Goal: Use online tool/utility: Utilize a website feature to perform a specific function

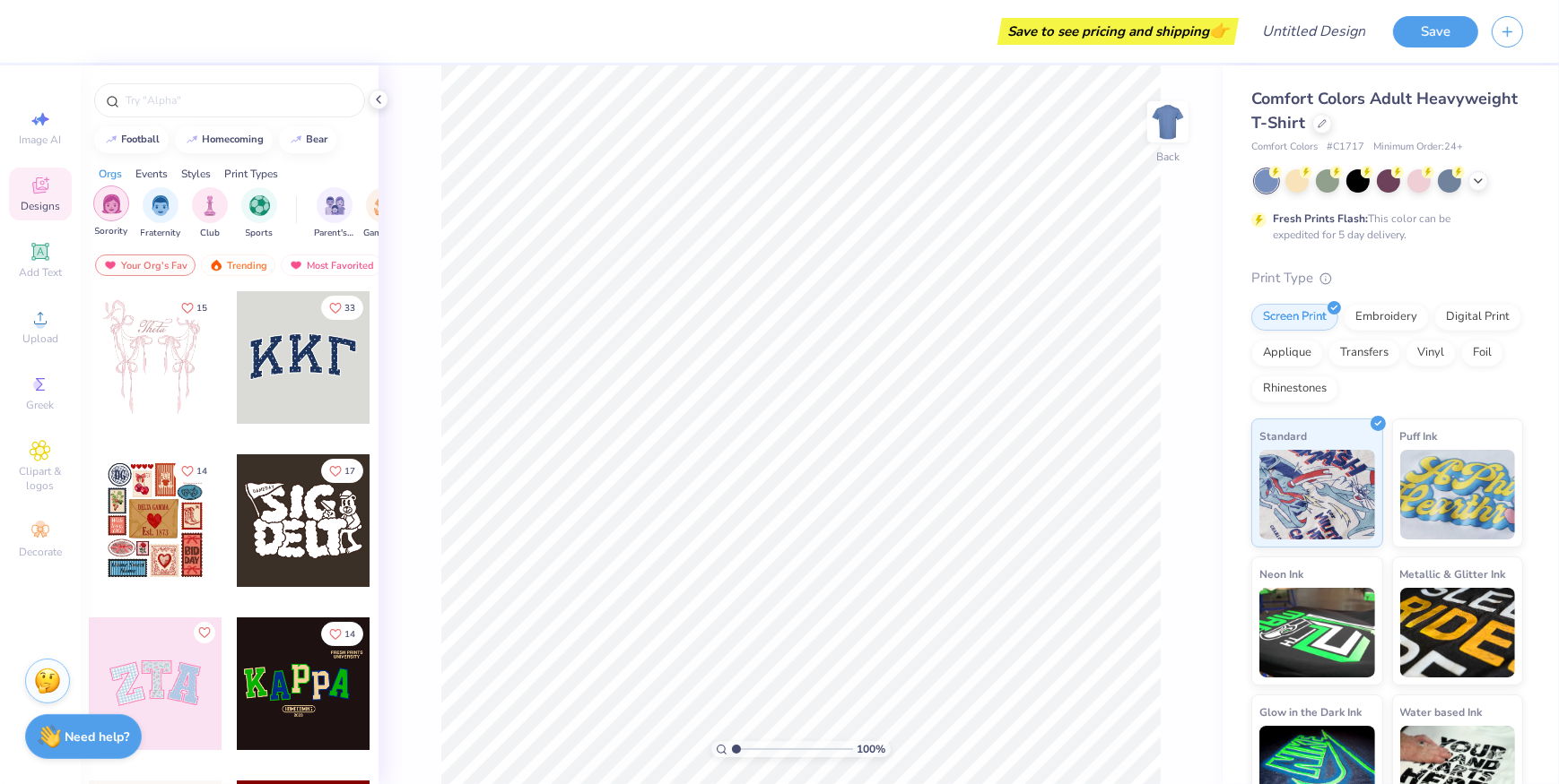
click at [149, 207] on div "filter for Fraternity" at bounding box center [161, 206] width 36 height 36
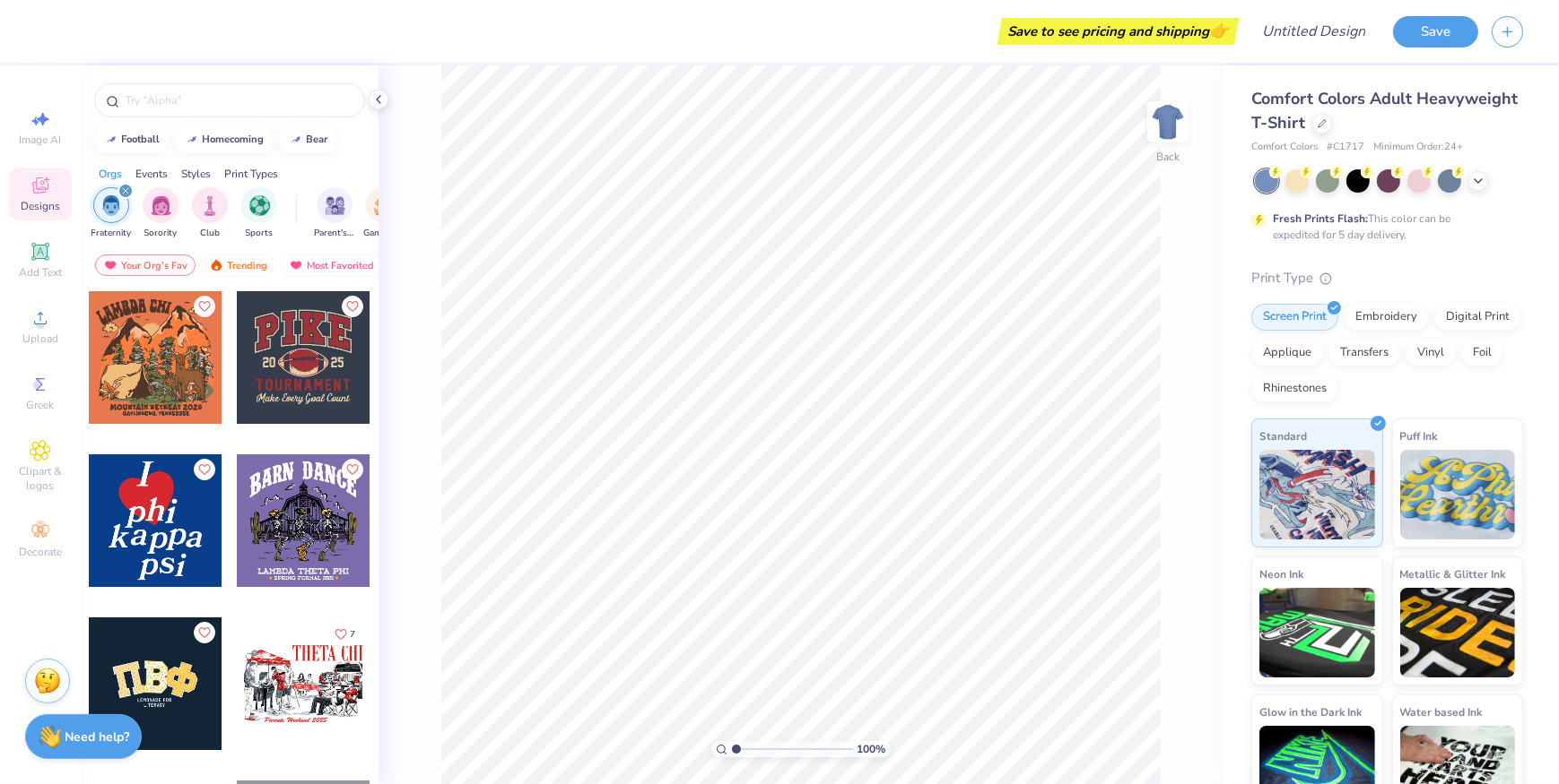
click at [296, 682] on div at bounding box center [303, 684] width 133 height 133
click at [314, 533] on div at bounding box center [303, 520] width 133 height 133
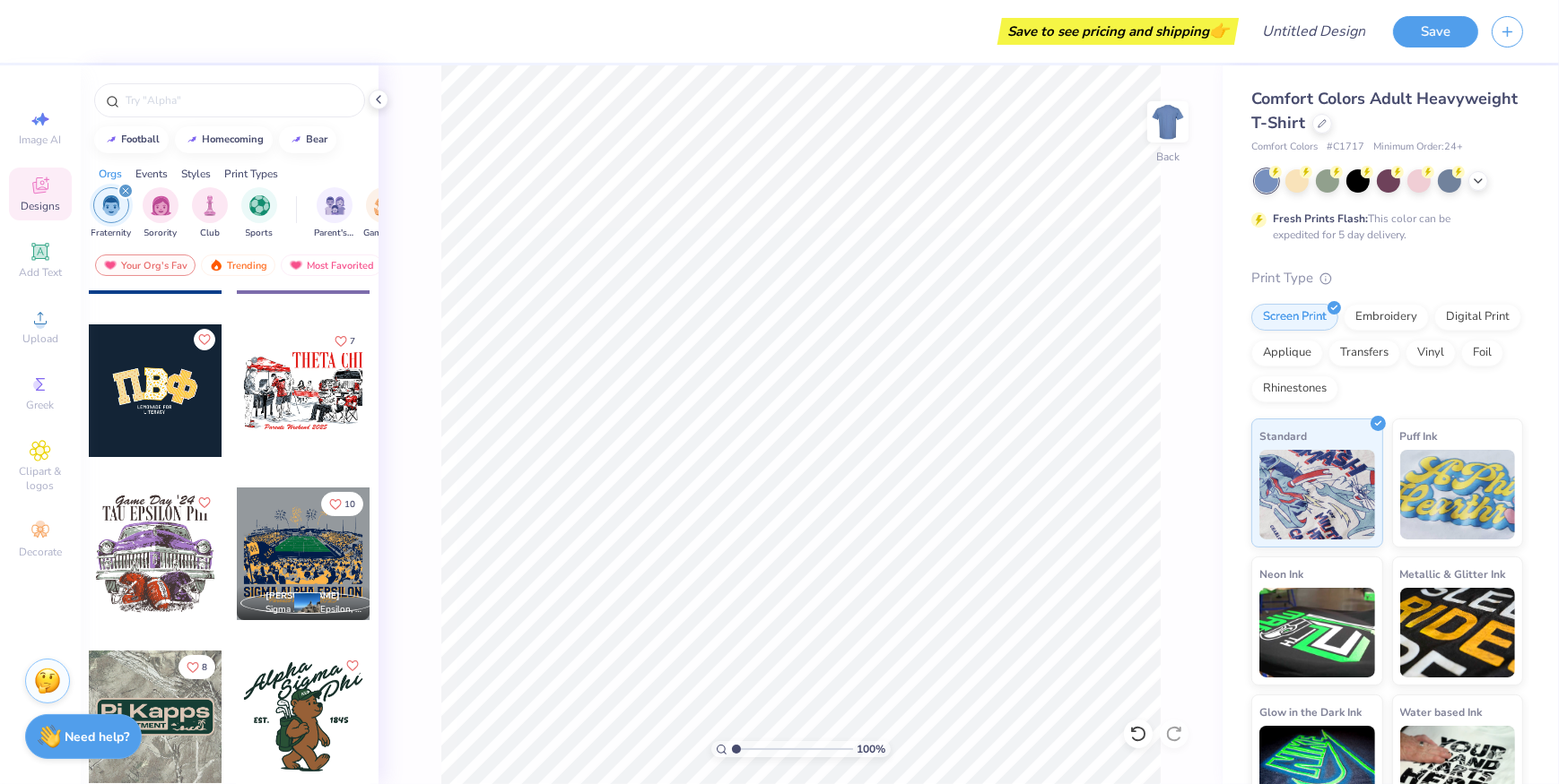
scroll to position [489, 0]
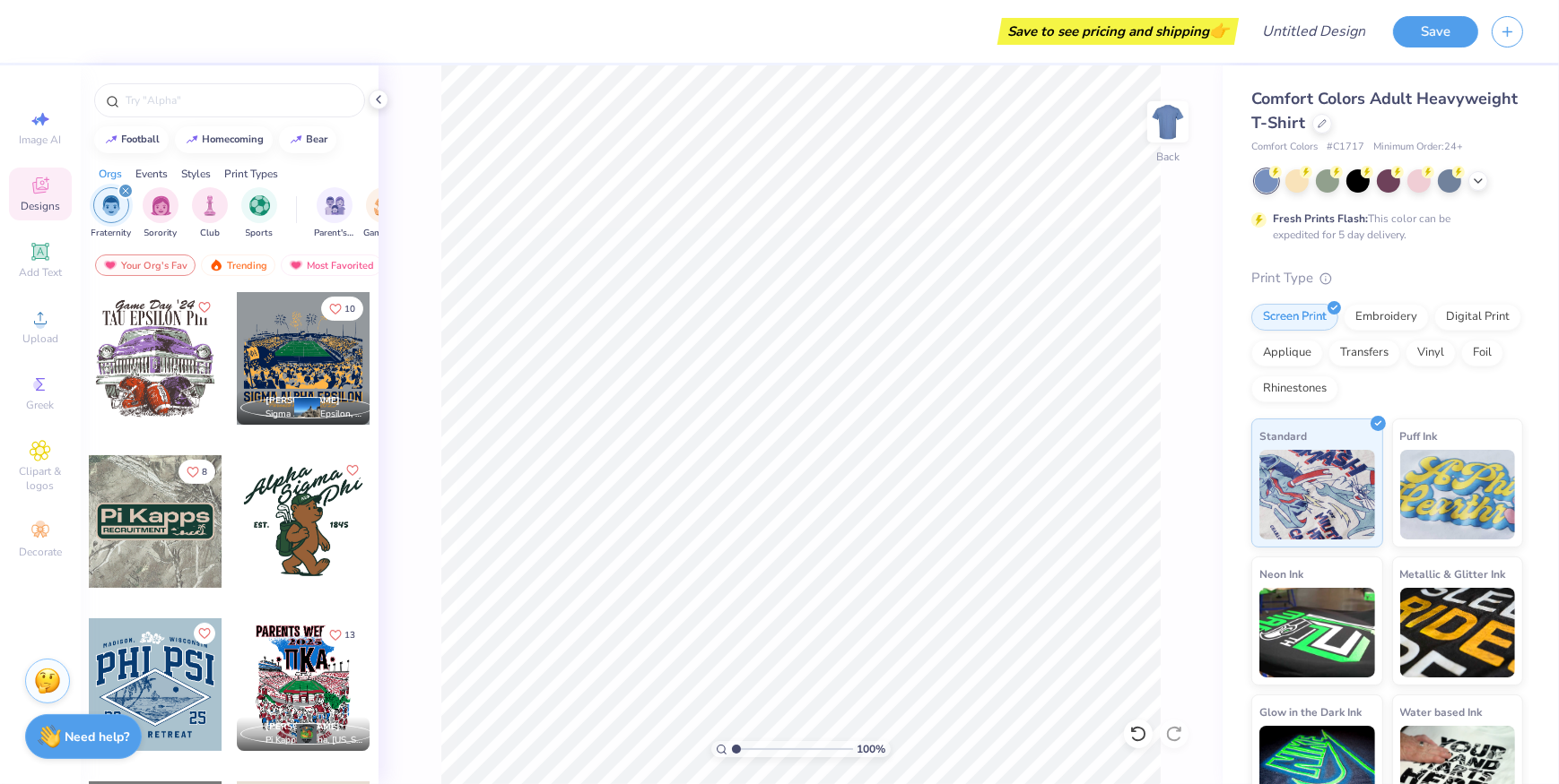
click at [320, 345] on div at bounding box center [436, 359] width 398 height 133
click at [1197, 255] on div "100 % Back W 11.62 11.62 " H 9.58 9.58 " Y 3.00 3.00 " Center Middle Top Bottom" at bounding box center [801, 425] width 844 height 719
click at [262, 98] on input "text" at bounding box center [238, 100] width 230 height 18
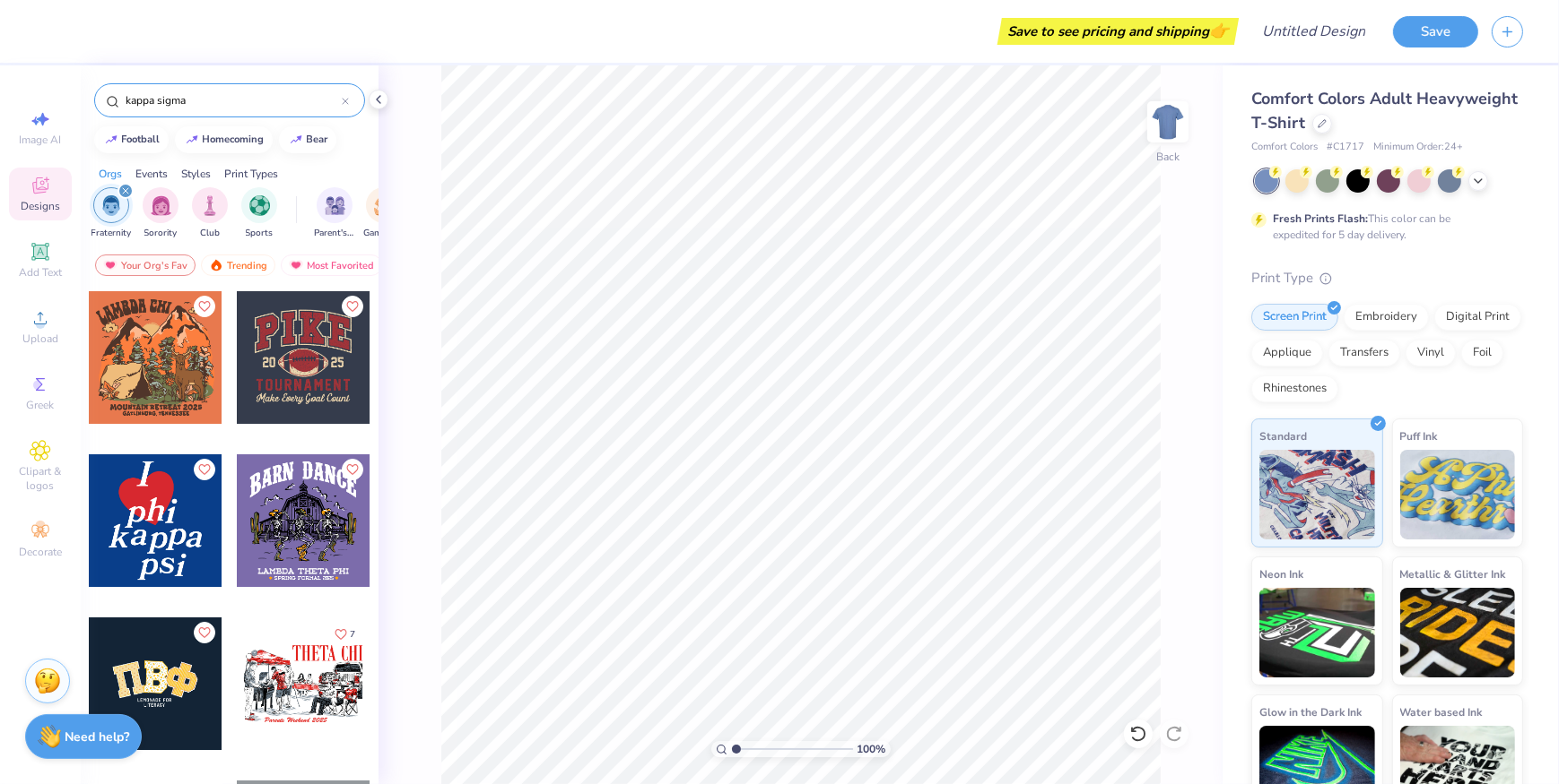
type input "kappa sigma"
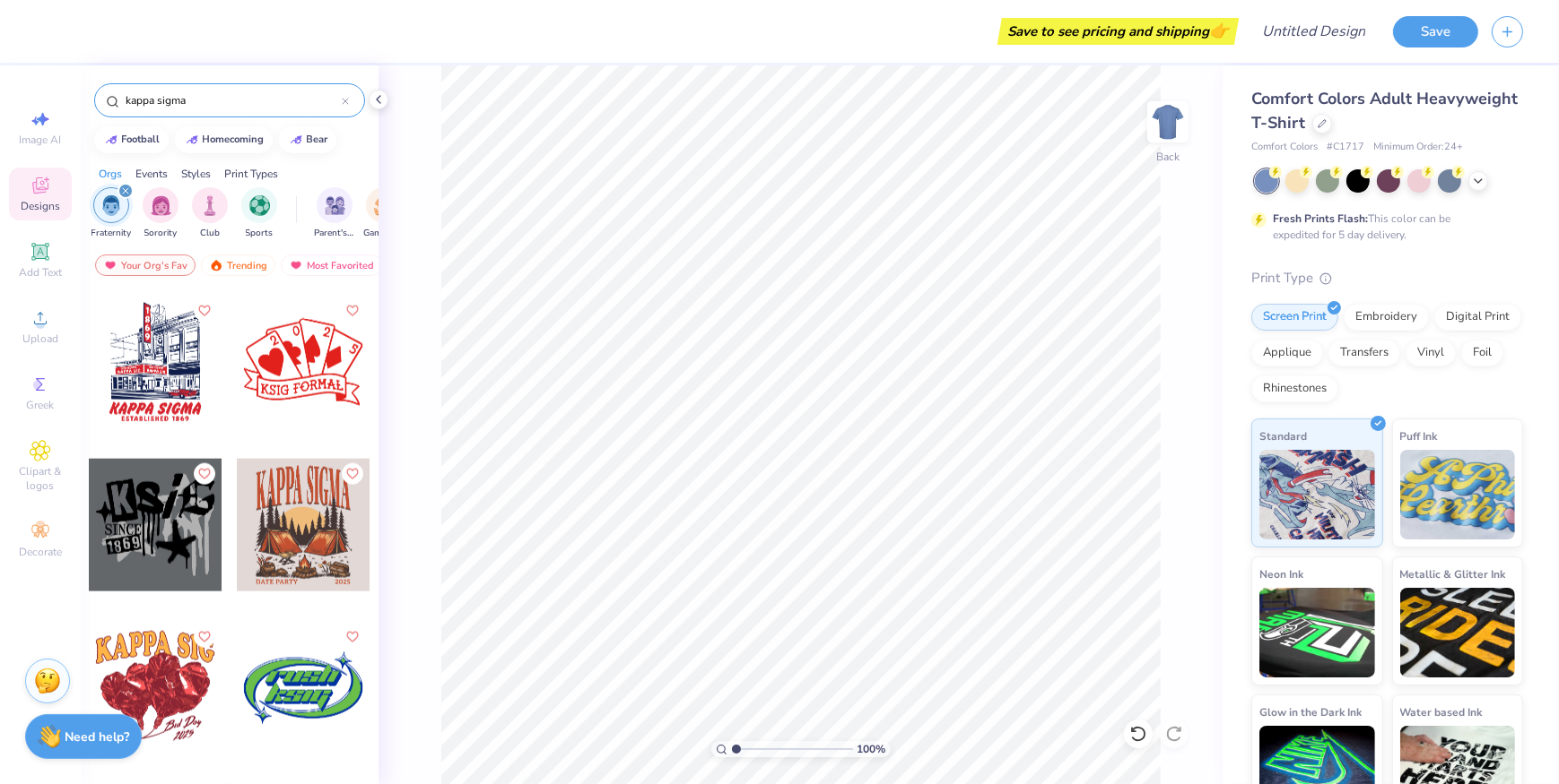
scroll to position [2933, 0]
click at [163, 366] on div at bounding box center [155, 360] width 133 height 133
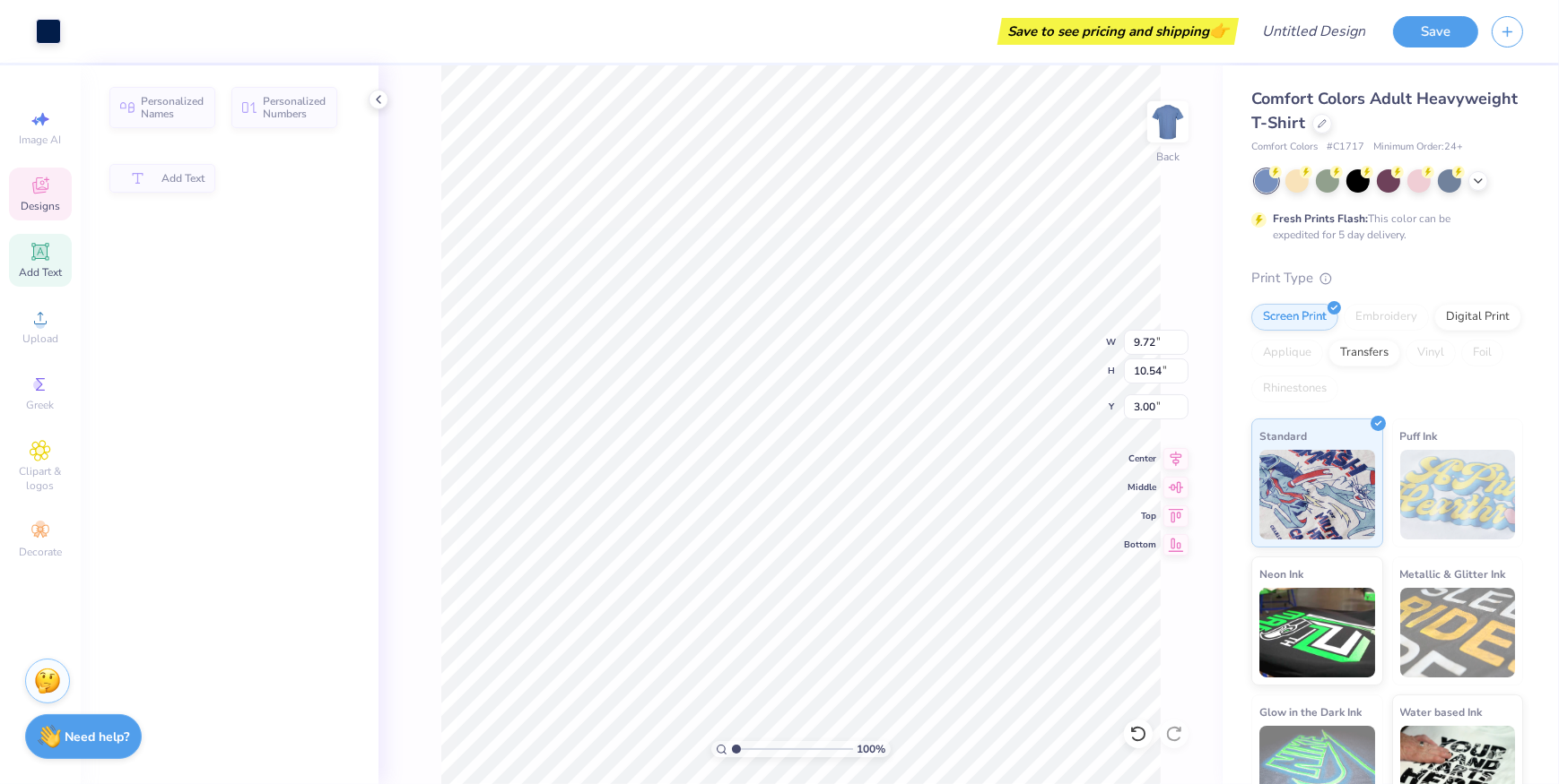
type input "9.72"
type input "10.54"
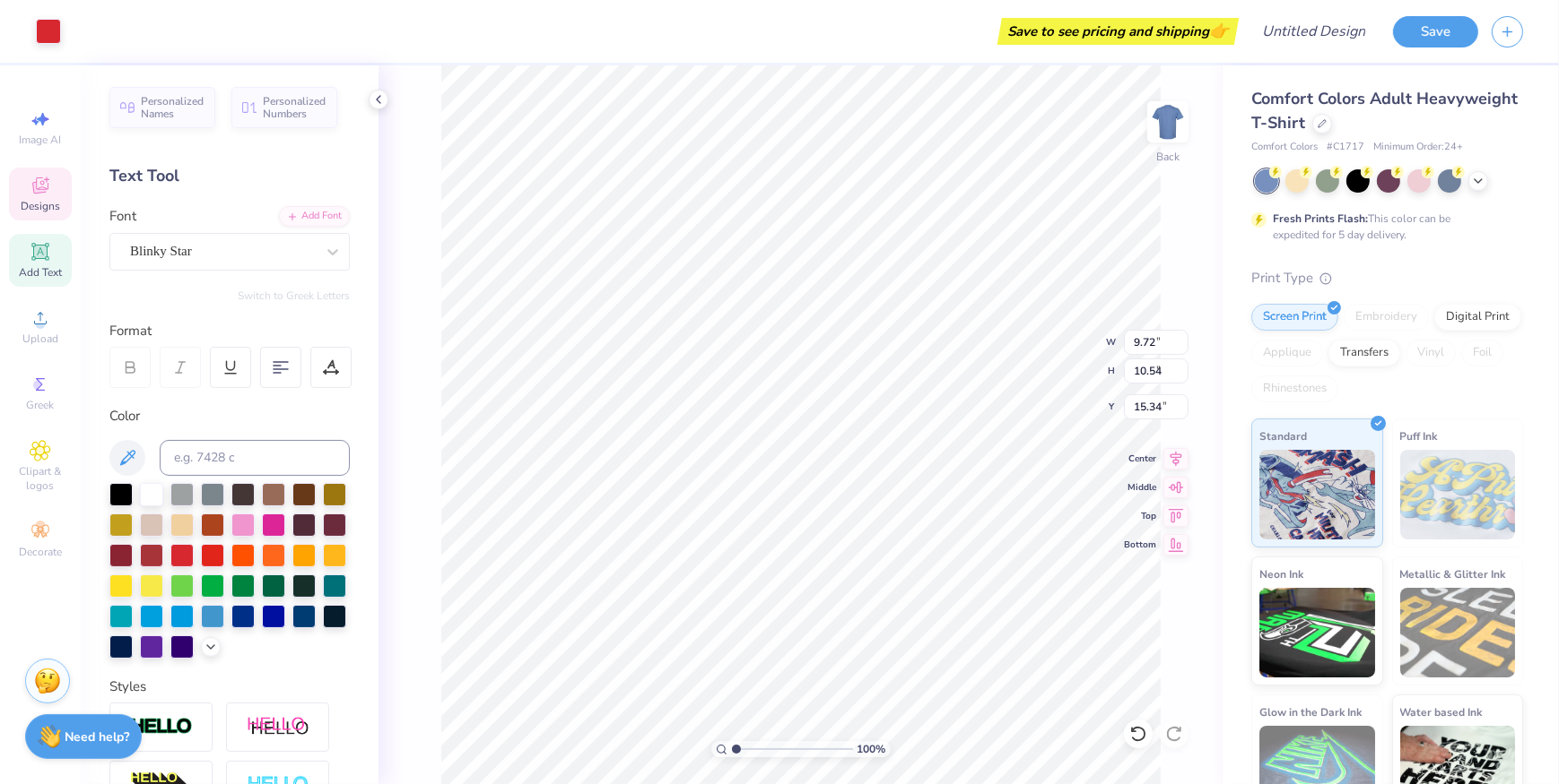
type input "7.27"
type input "0.56"
type input "15.34"
click at [374, 97] on icon at bounding box center [378, 99] width 14 height 14
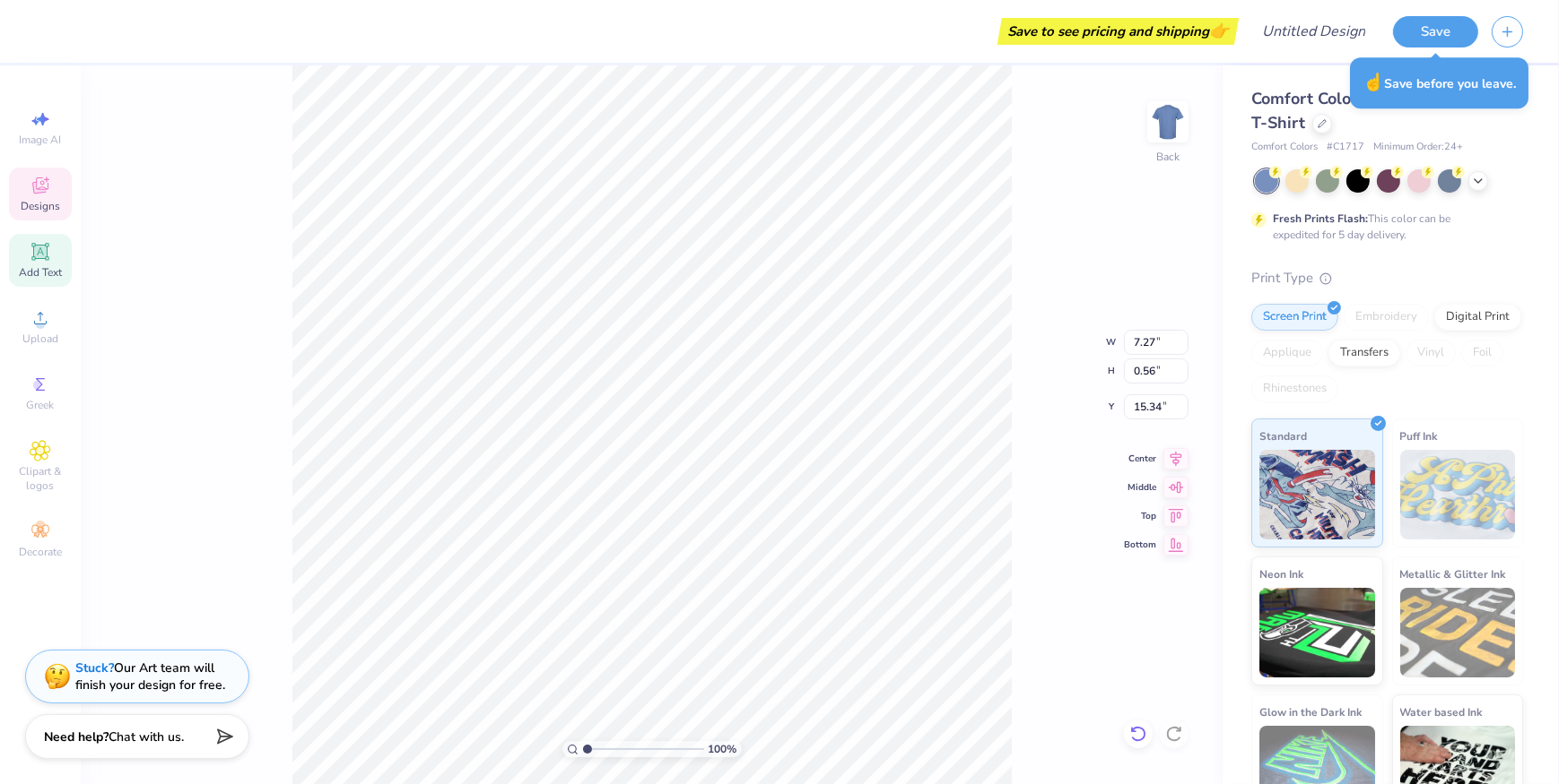
click at [1147, 731] on icon at bounding box center [1138, 734] width 18 height 18
click at [1132, 730] on icon at bounding box center [1137, 734] width 15 height 16
click at [1131, 735] on icon at bounding box center [1138, 734] width 18 height 18
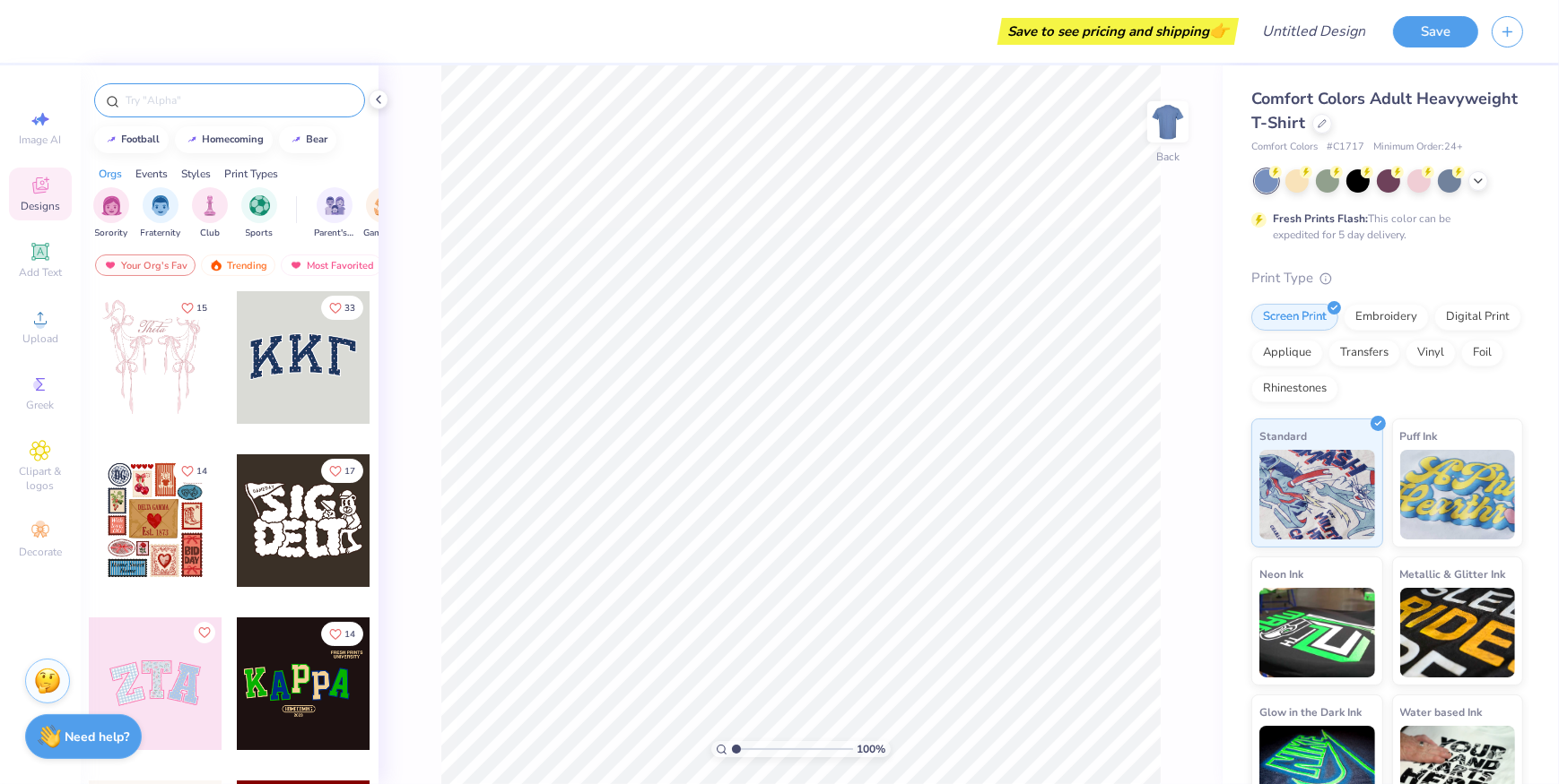
click at [217, 99] on input "text" at bounding box center [238, 100] width 230 height 18
type input "kappa sigma"
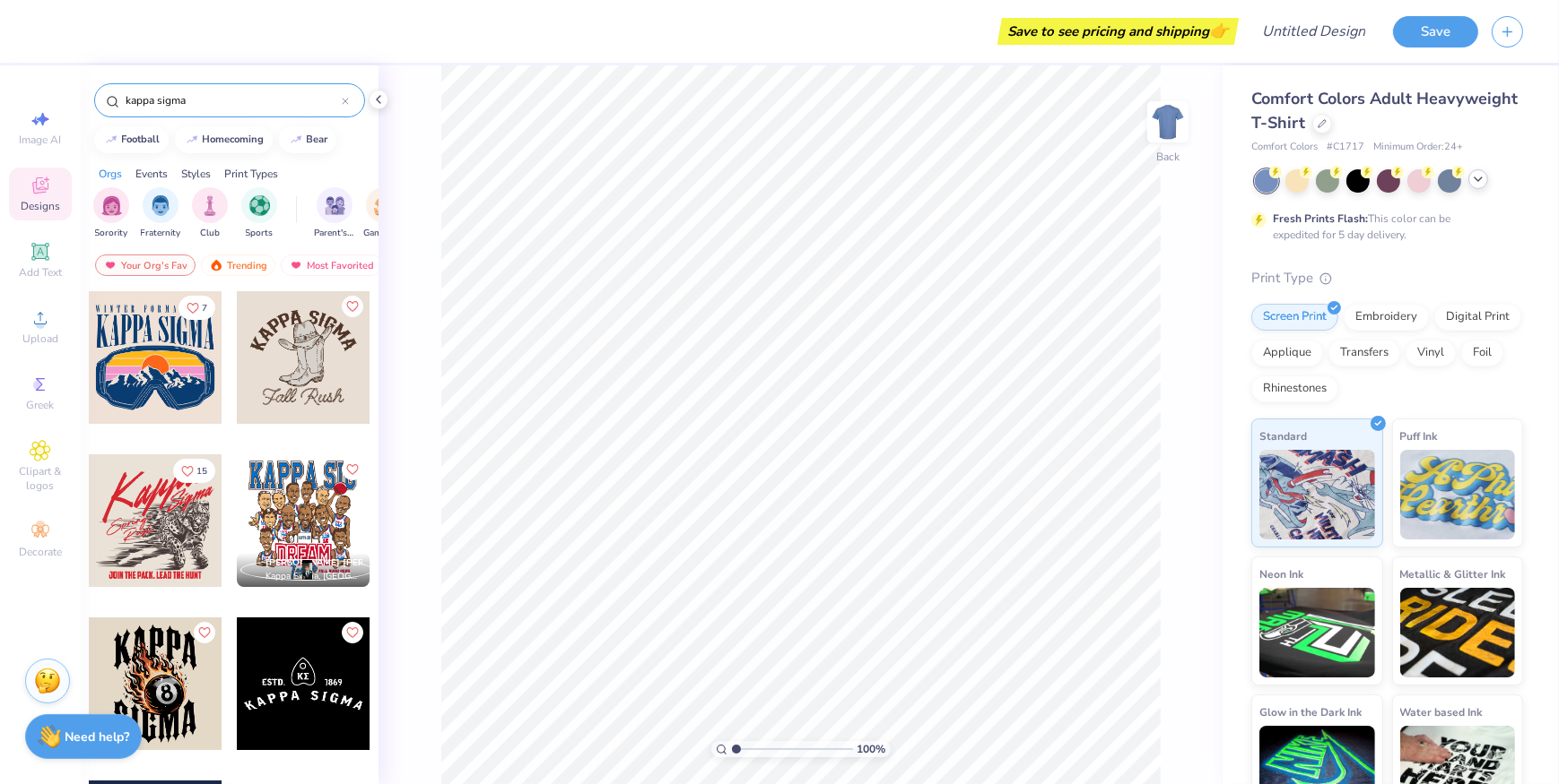
click at [1483, 181] on icon at bounding box center [1478, 179] width 14 height 14
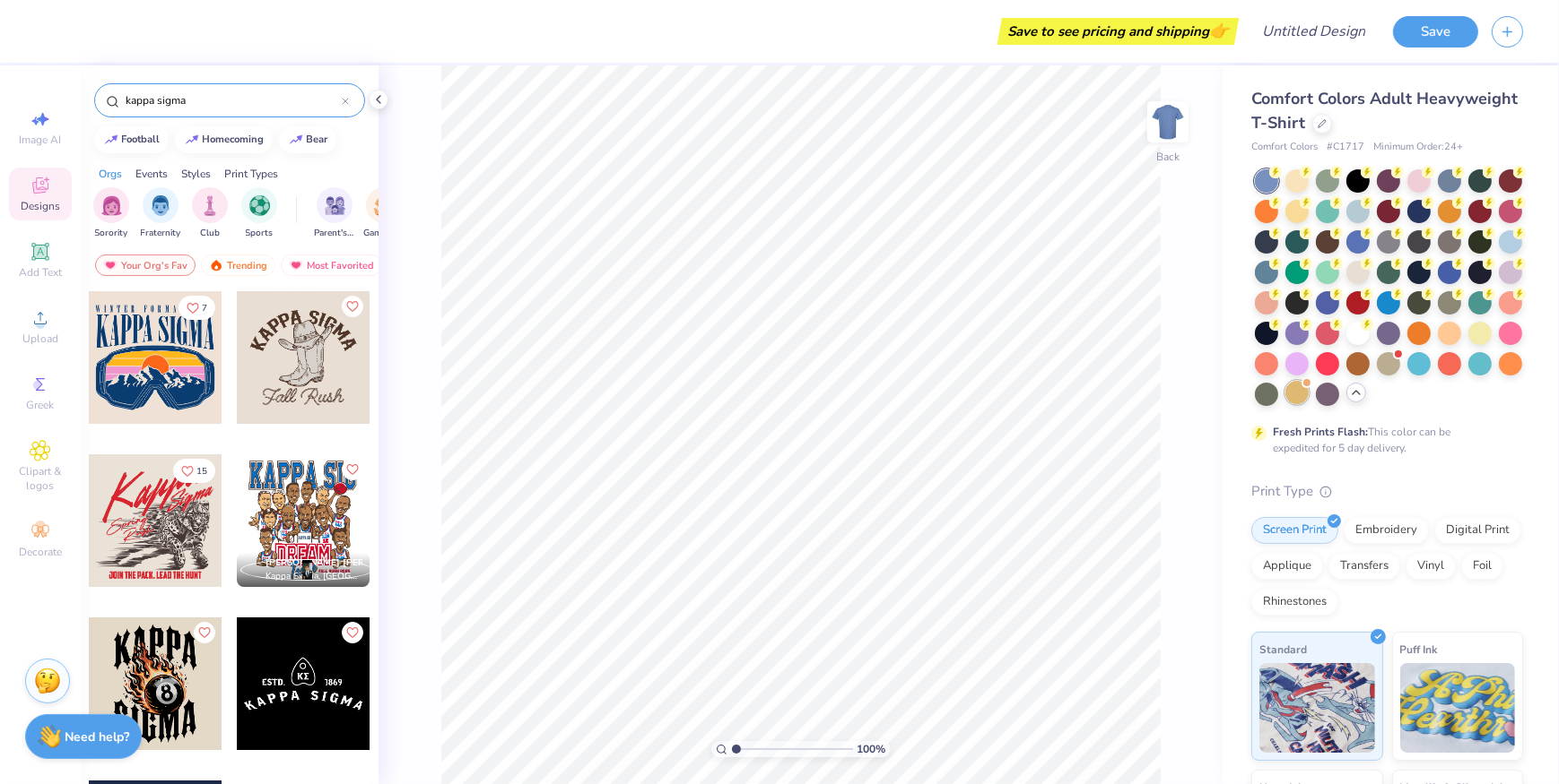
click at [1285, 404] on div at bounding box center [1297, 393] width 23 height 23
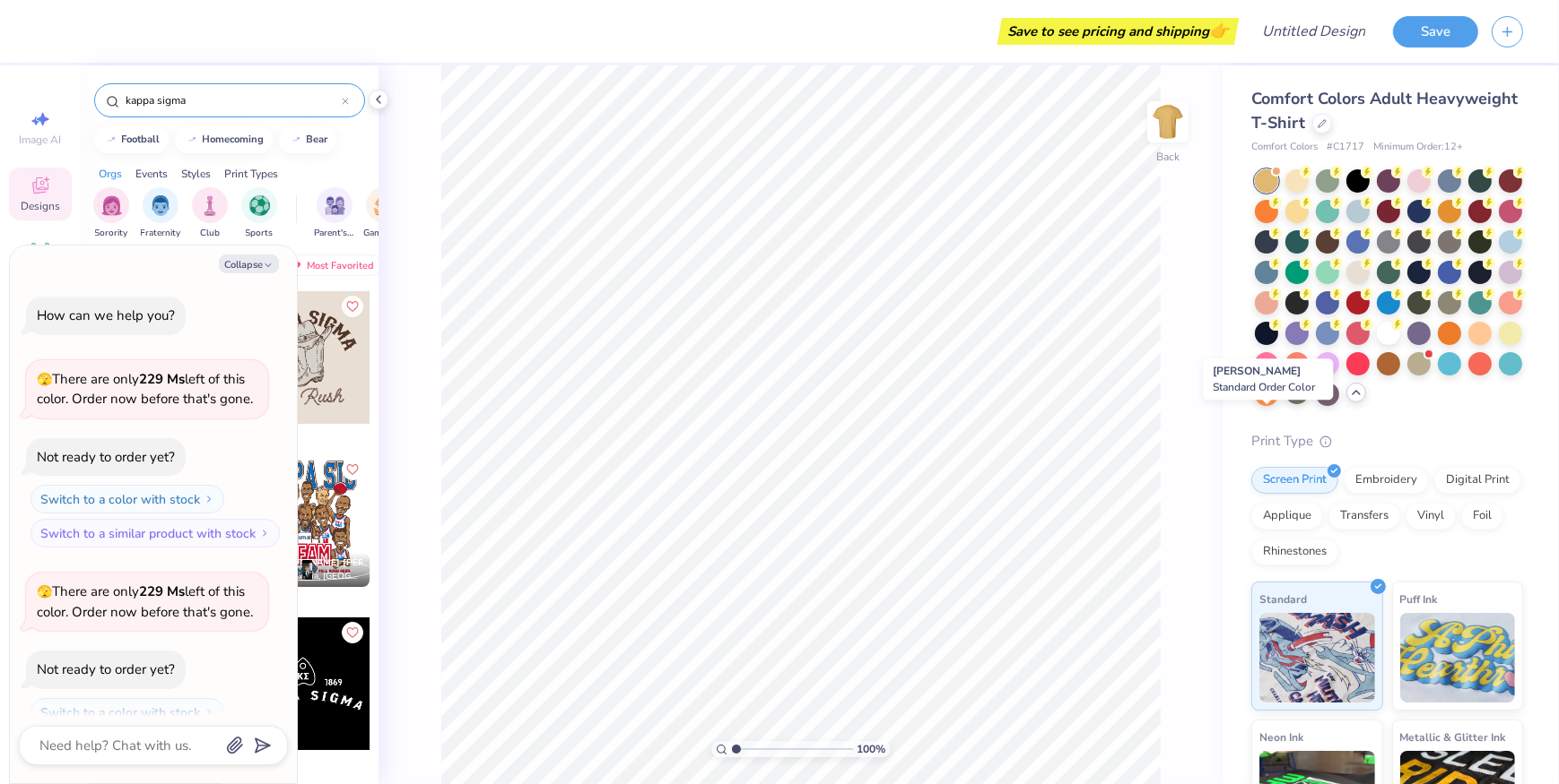
scroll to position [56, 0]
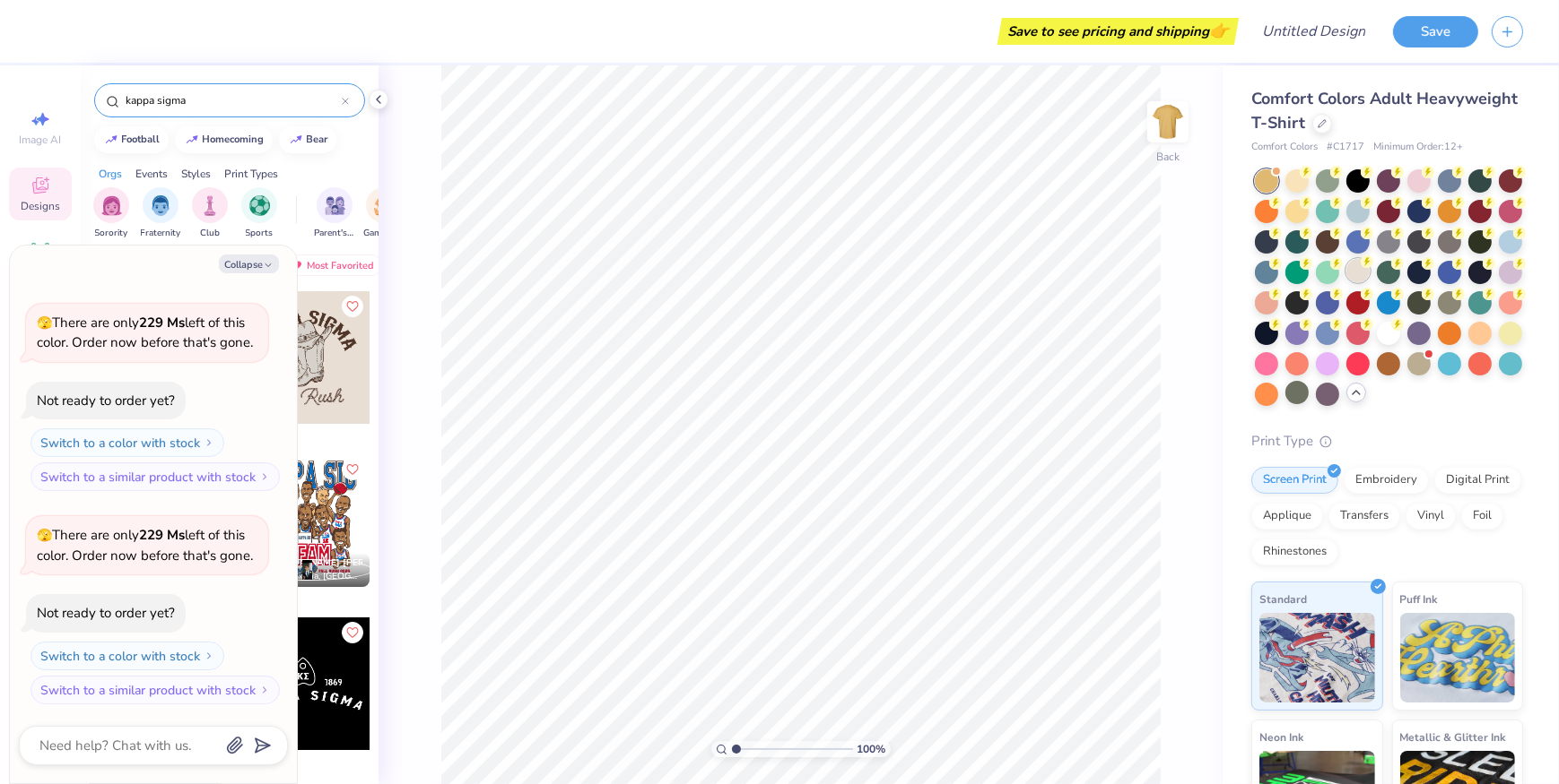
click at [1370, 275] on div at bounding box center [1357, 271] width 23 height 23
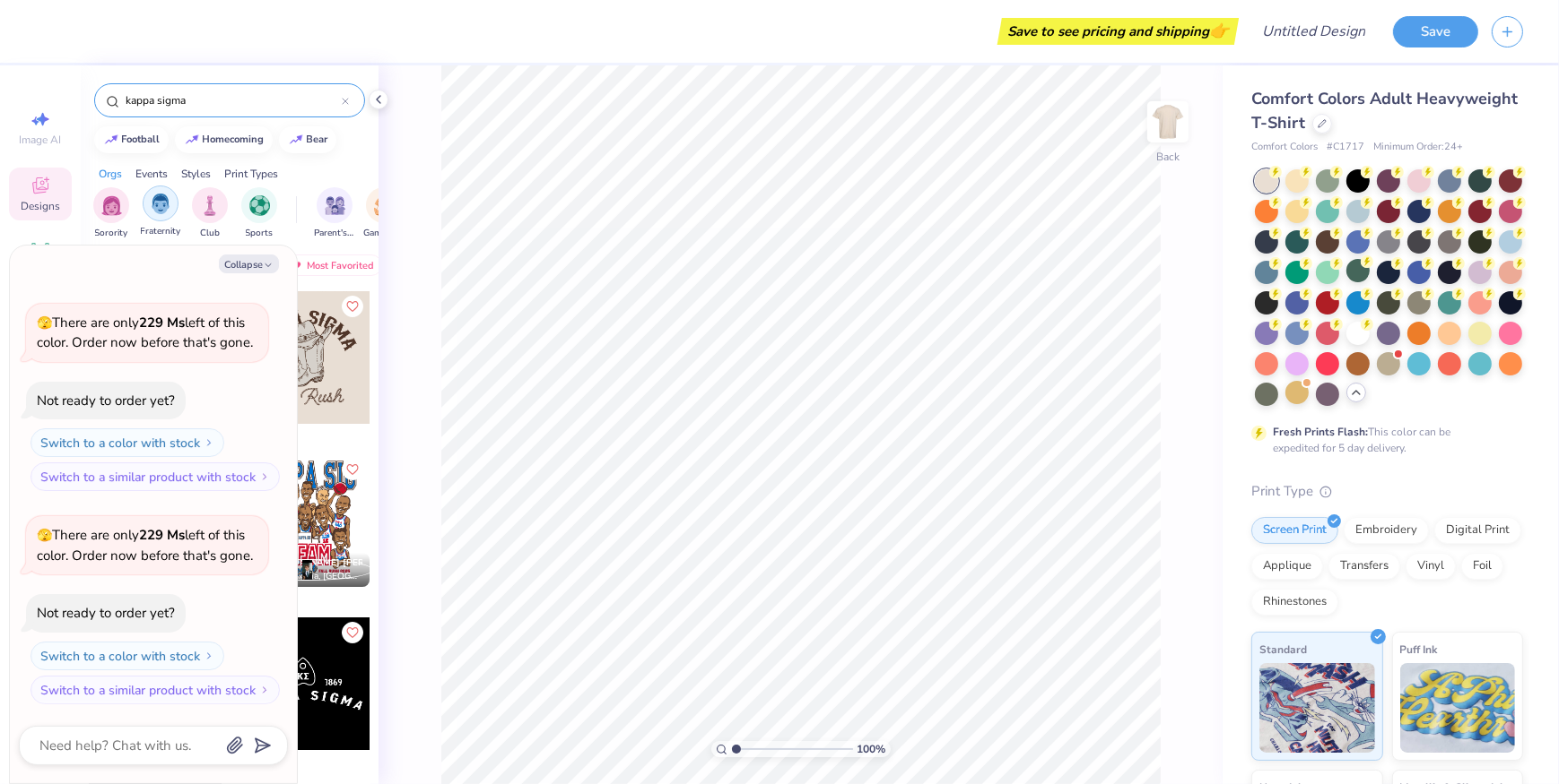
click at [160, 207] on img "filter for Fraternity" at bounding box center [161, 205] width 20 height 21
click at [247, 116] on div "kappa sigma" at bounding box center [229, 96] width 297 height 61
click at [252, 107] on input "kappa sigma" at bounding box center [232, 100] width 218 height 18
click at [276, 266] on button "Collapse" at bounding box center [249, 264] width 60 height 19
type textarea "x"
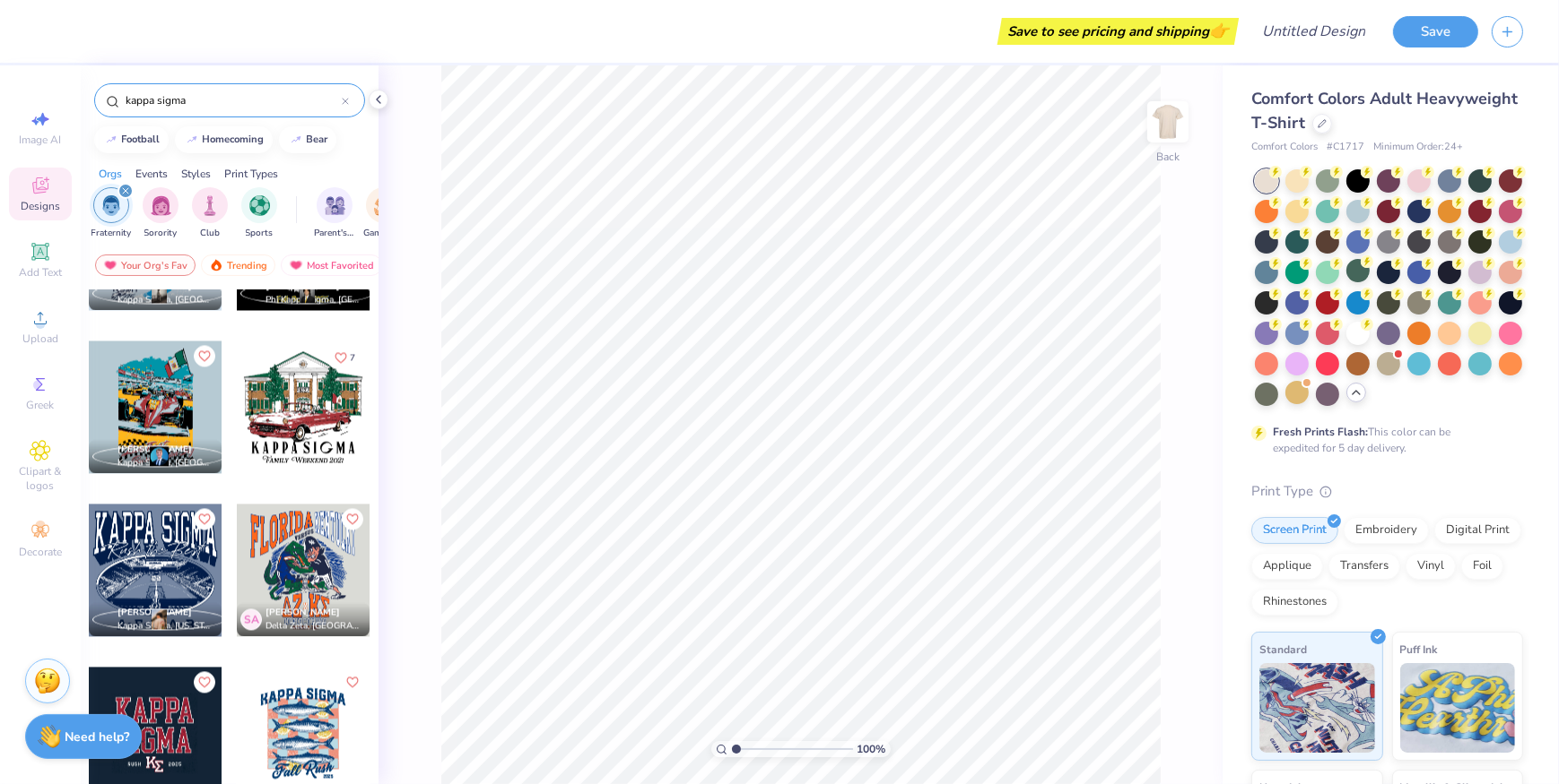
scroll to position [4726, 0]
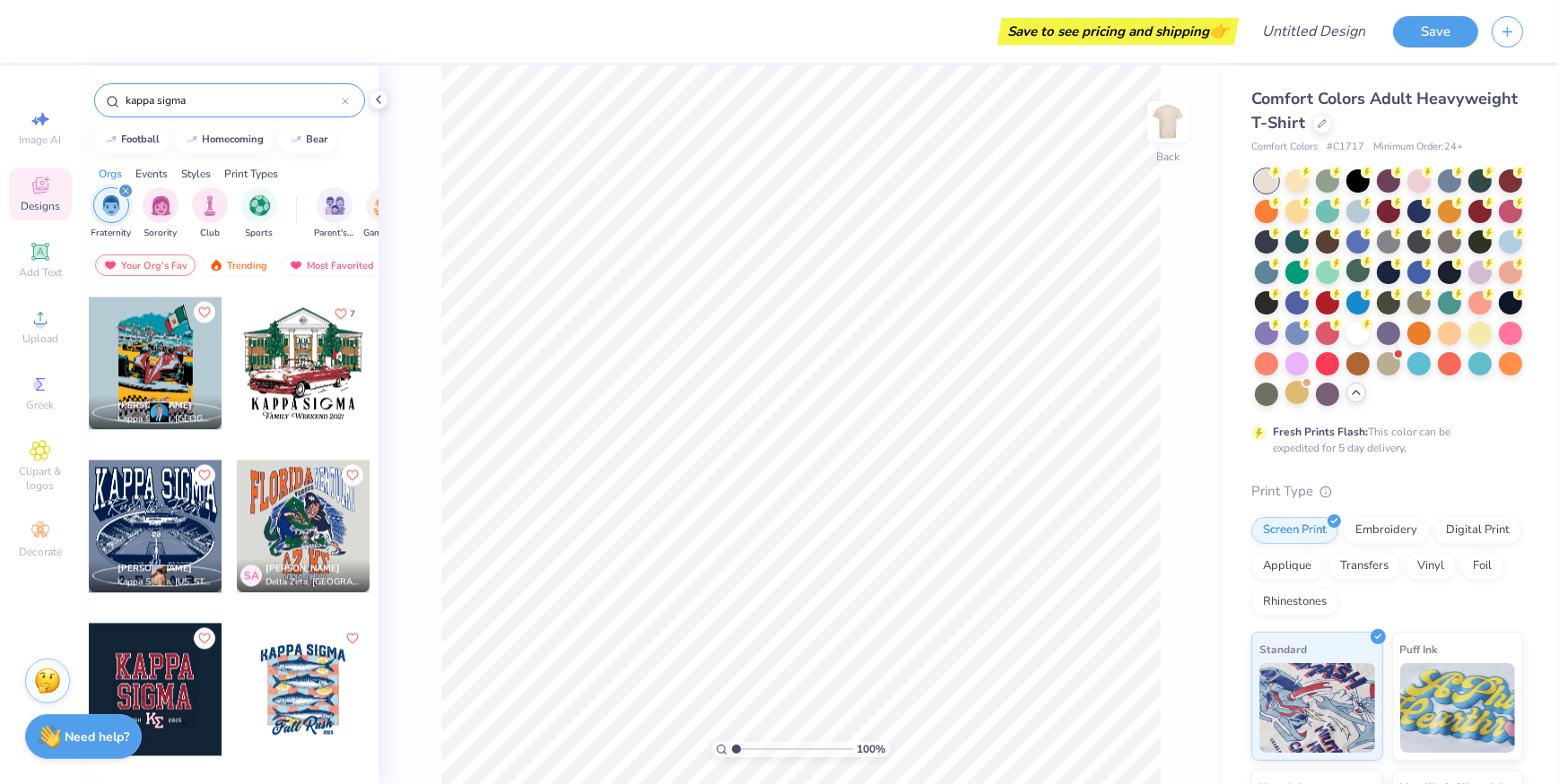
click at [163, 346] on div at bounding box center [155, 362] width 133 height 133
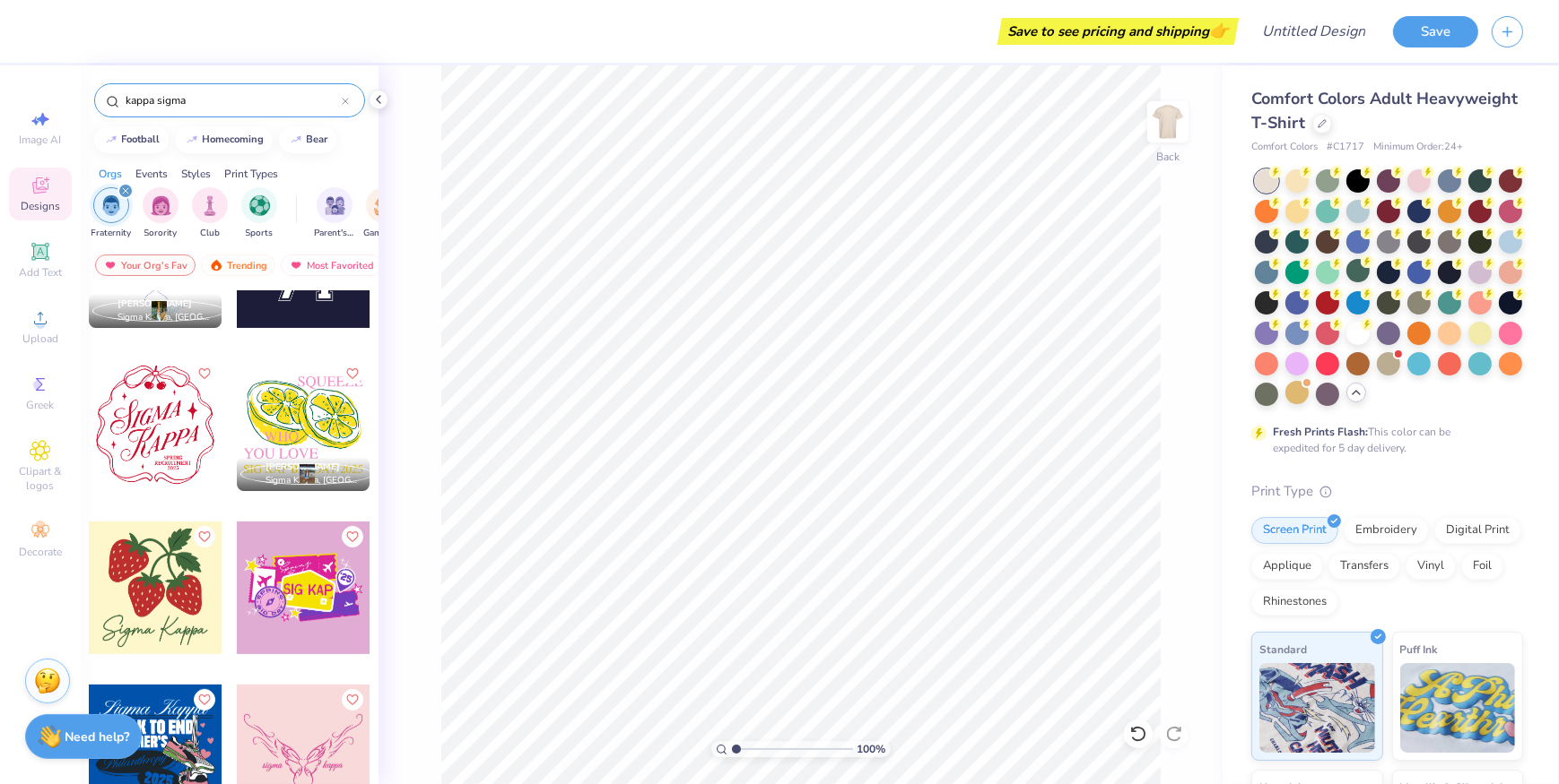
scroll to position [9454, 0]
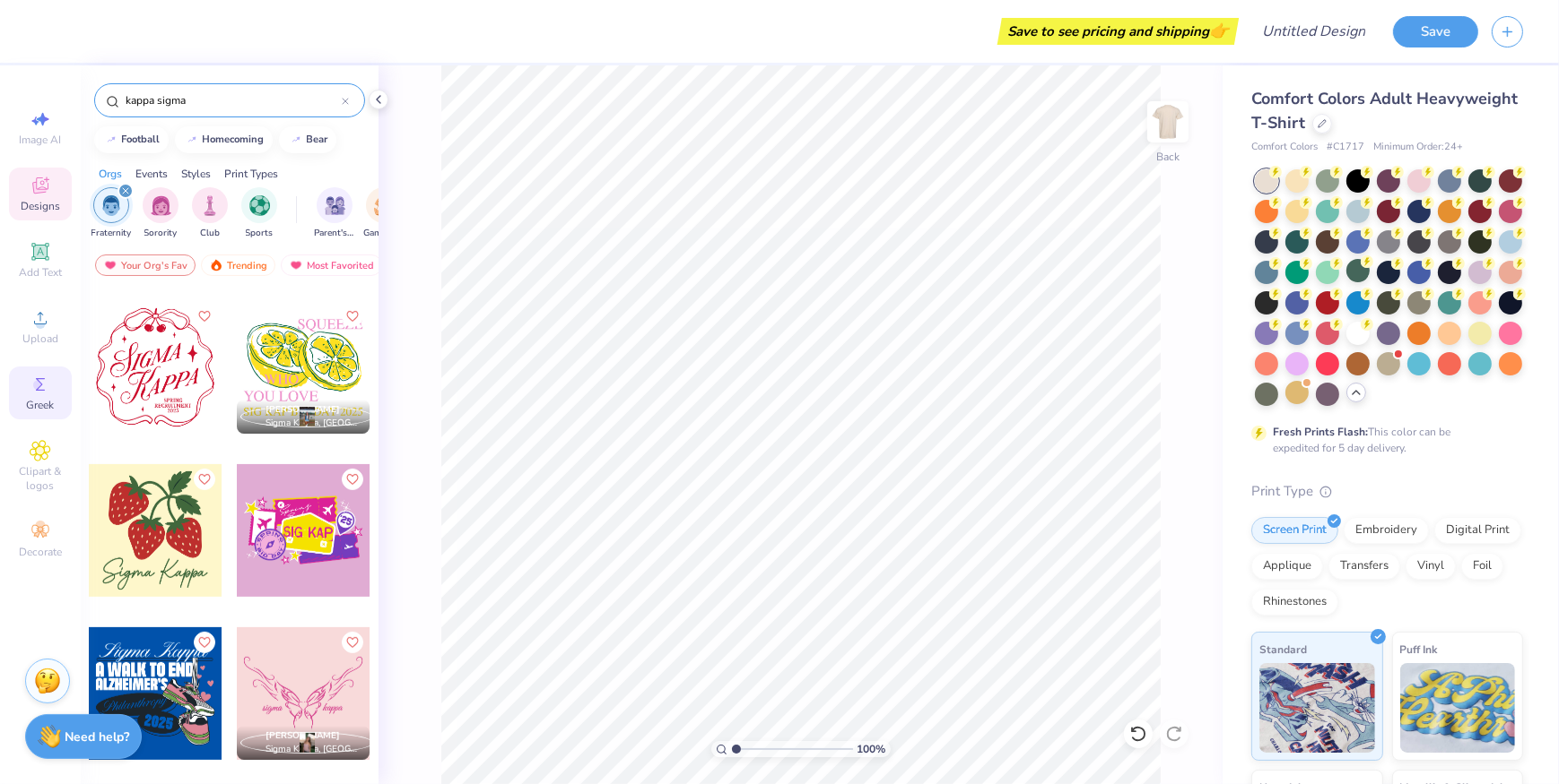
click at [37, 377] on icon at bounding box center [40, 384] width 22 height 22
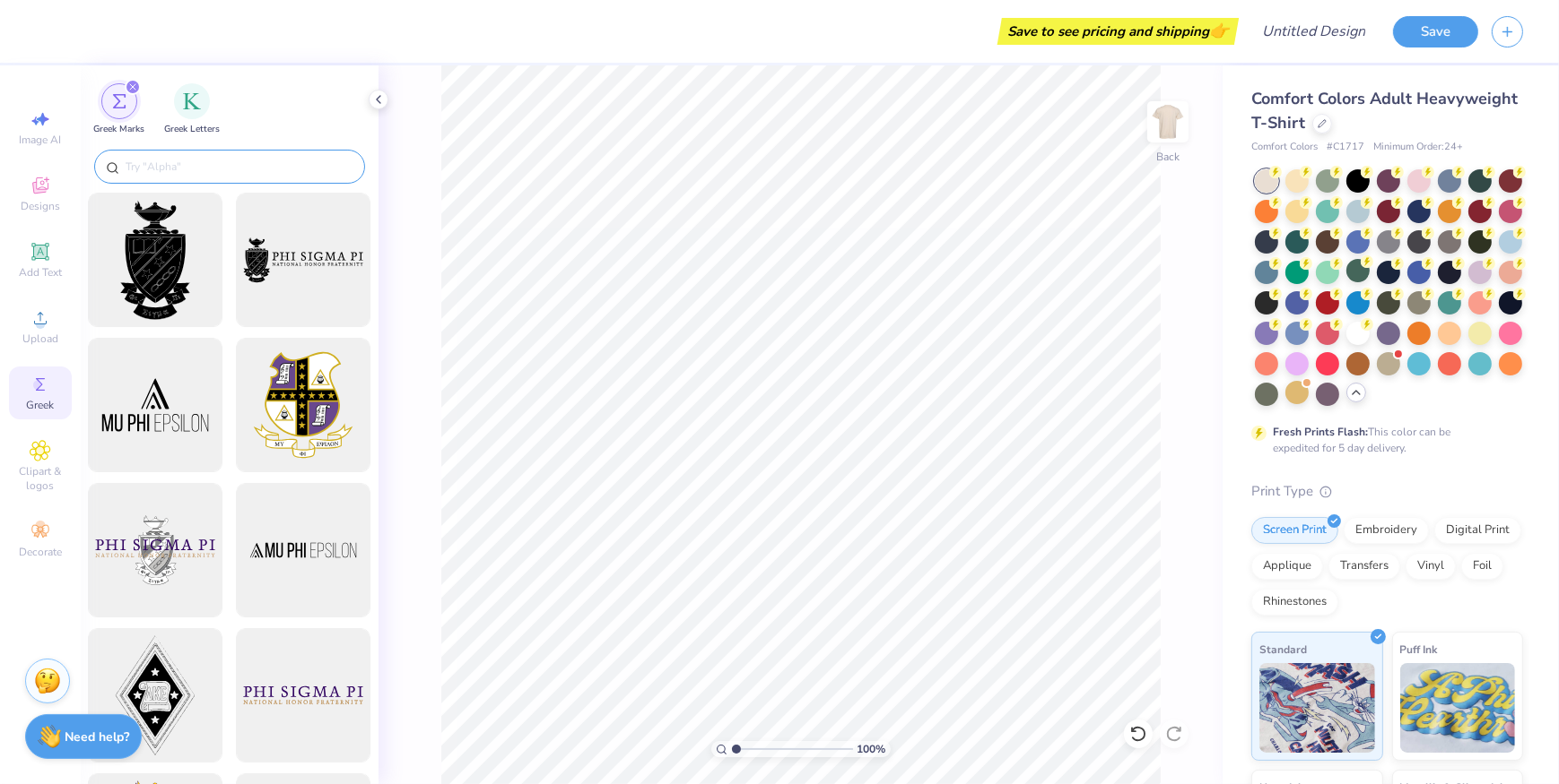
click at [242, 168] on input "text" at bounding box center [238, 166] width 230 height 18
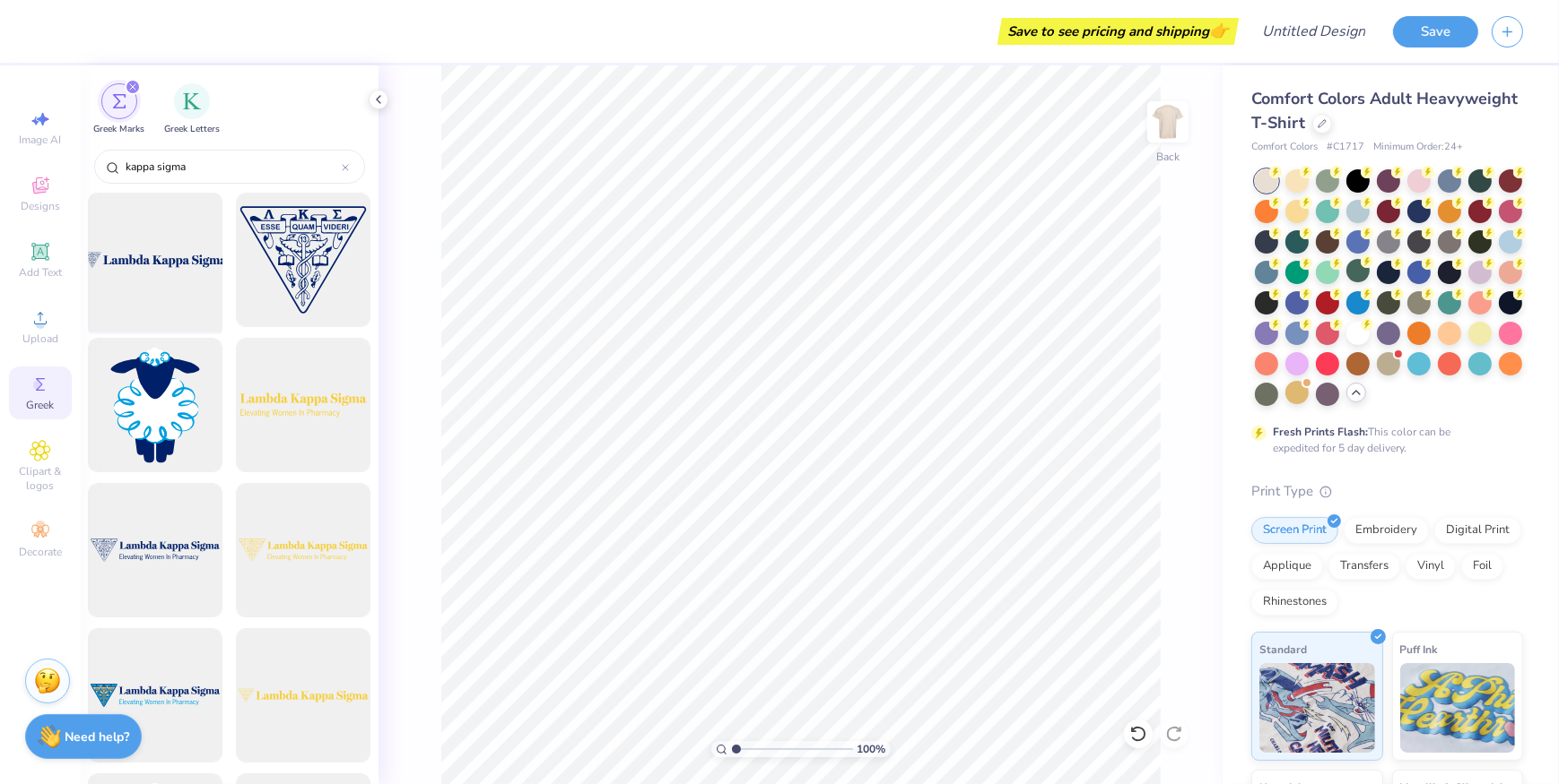
type input "kappa sigma"
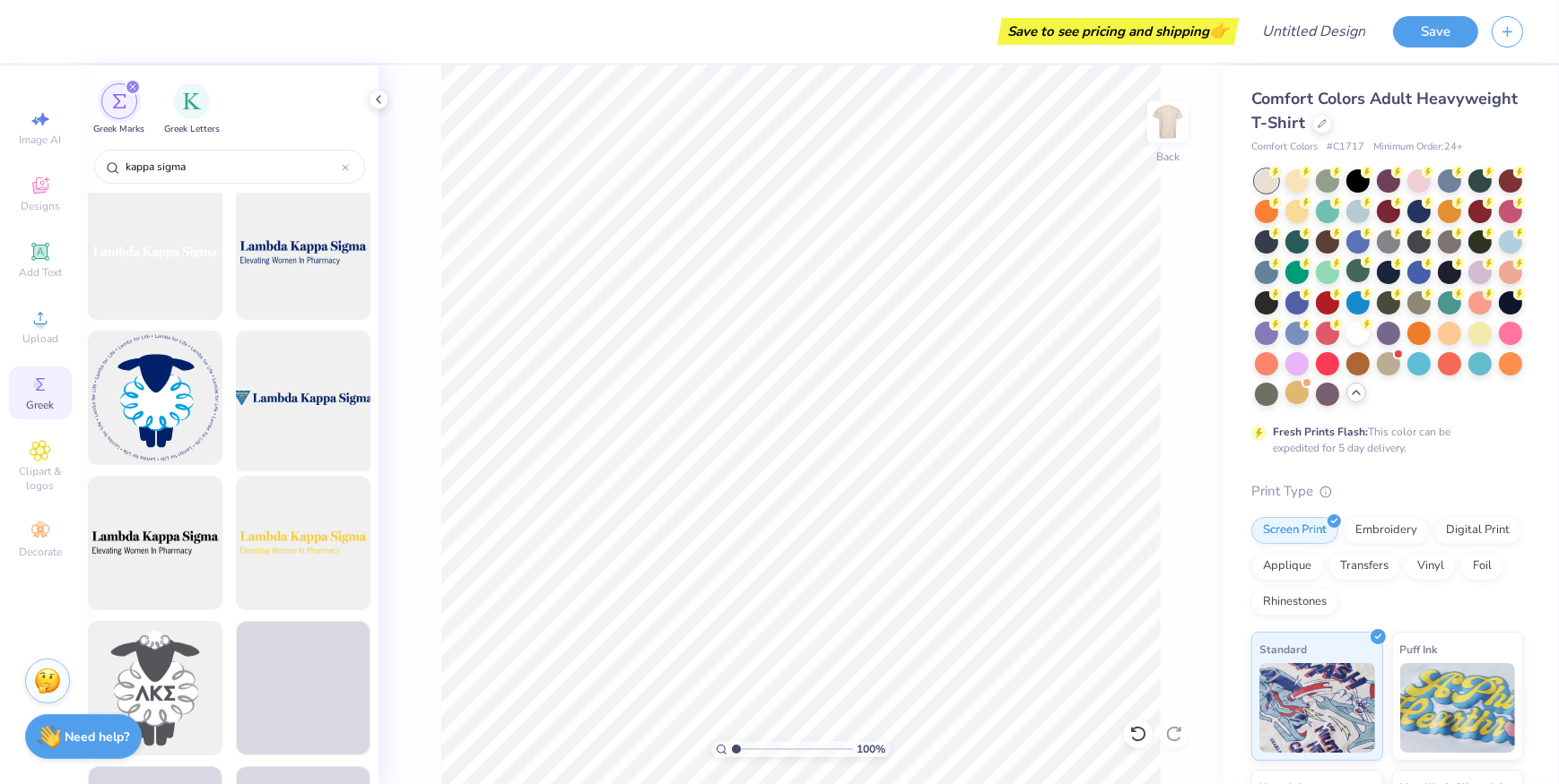
scroll to position [1141, 0]
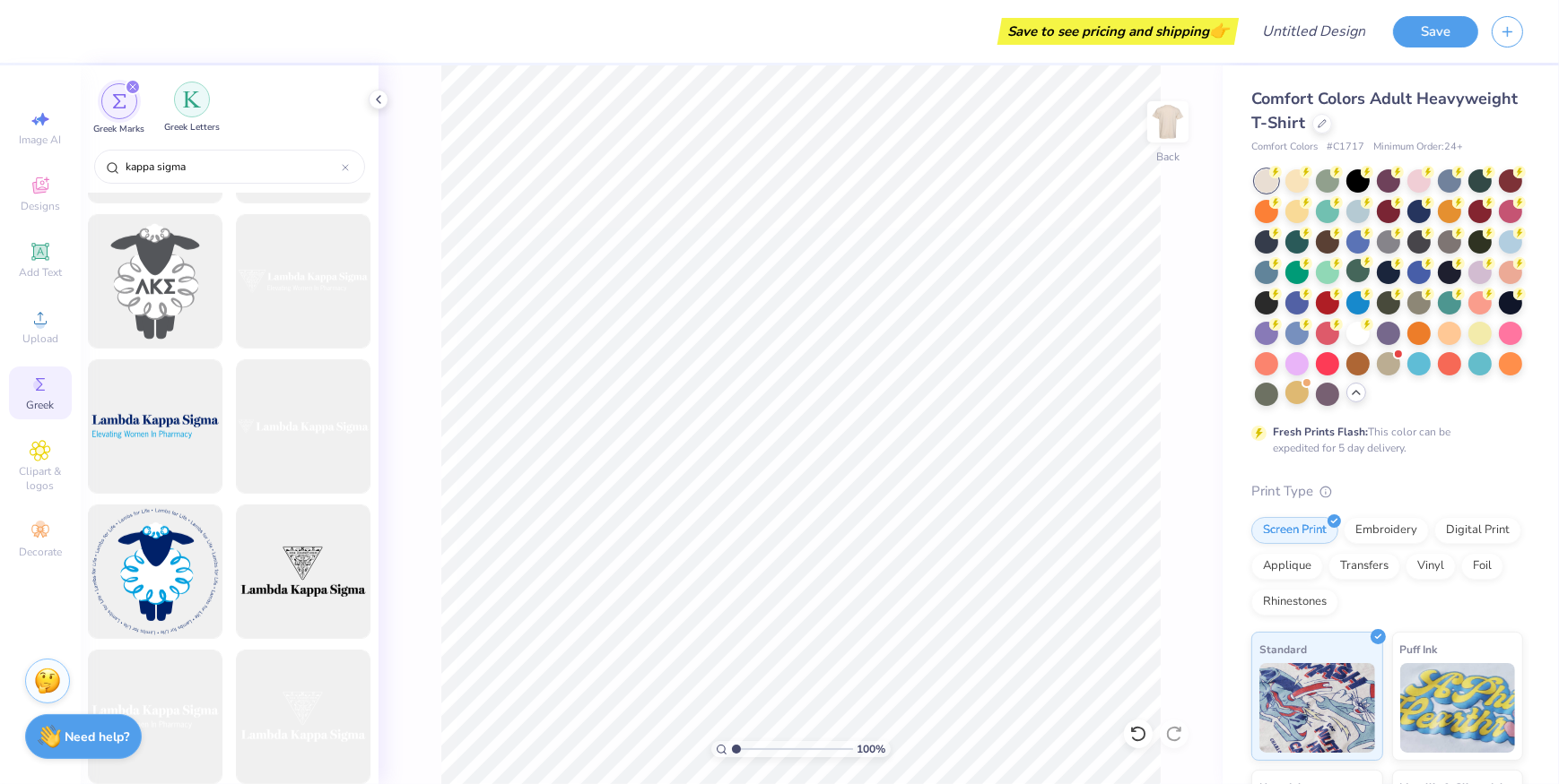
click at [196, 116] on div "filter for Greek Letters" at bounding box center [192, 99] width 36 height 36
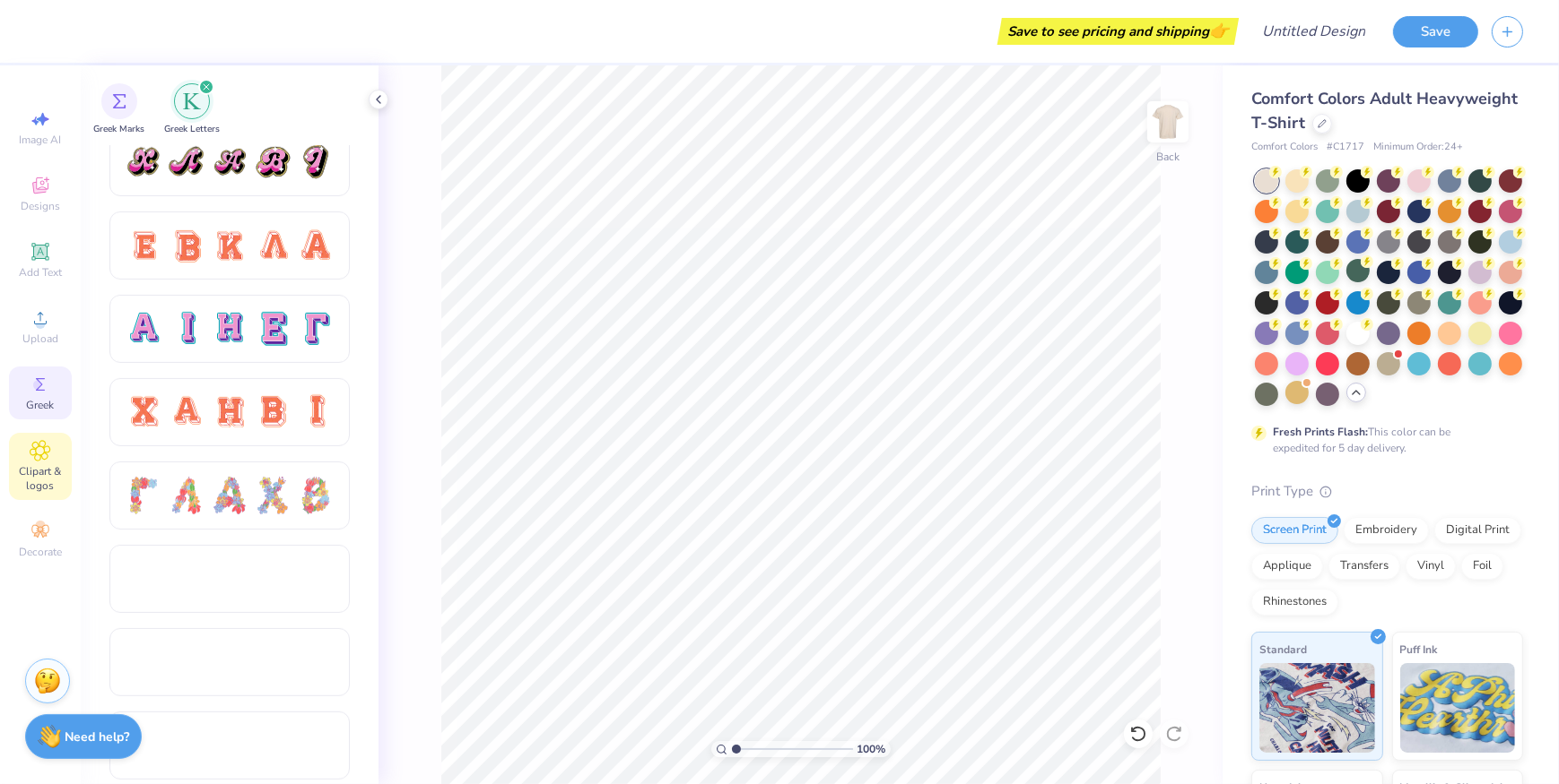
scroll to position [1412, 0]
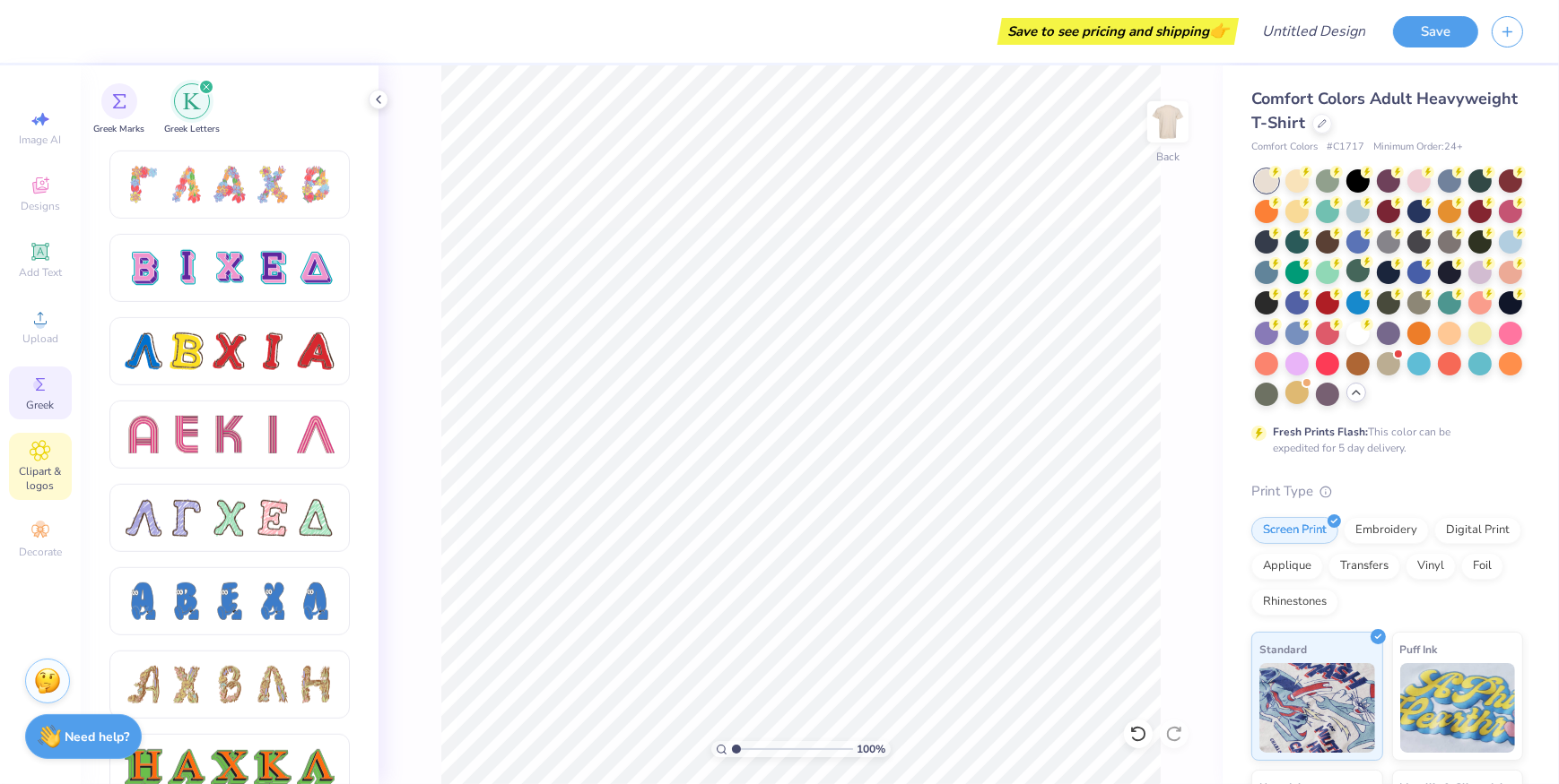
click at [66, 453] on div "Clipart & logos" at bounding box center [40, 467] width 63 height 67
